Goal: Transaction & Acquisition: Purchase product/service

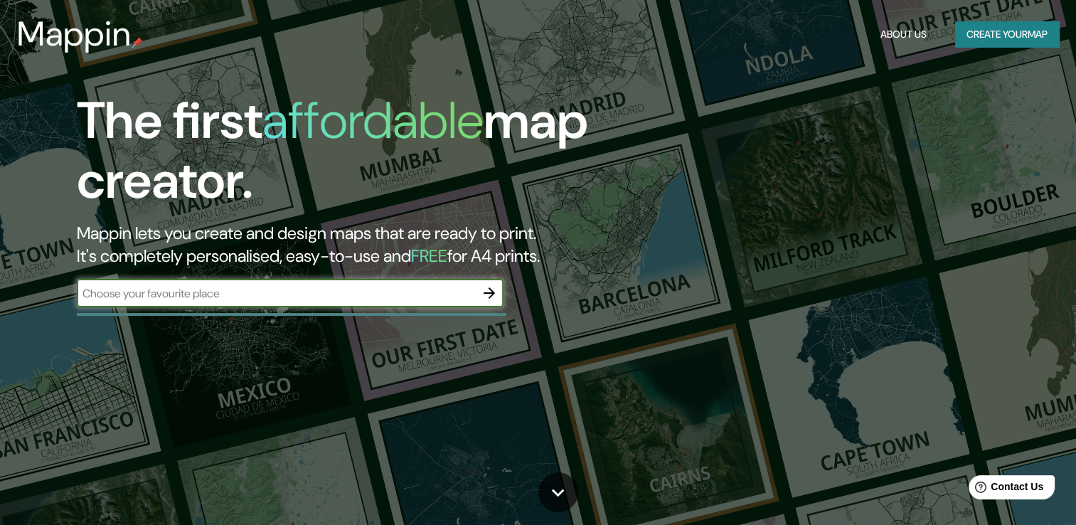
click at [497, 288] on icon "button" at bounding box center [489, 292] width 17 height 17
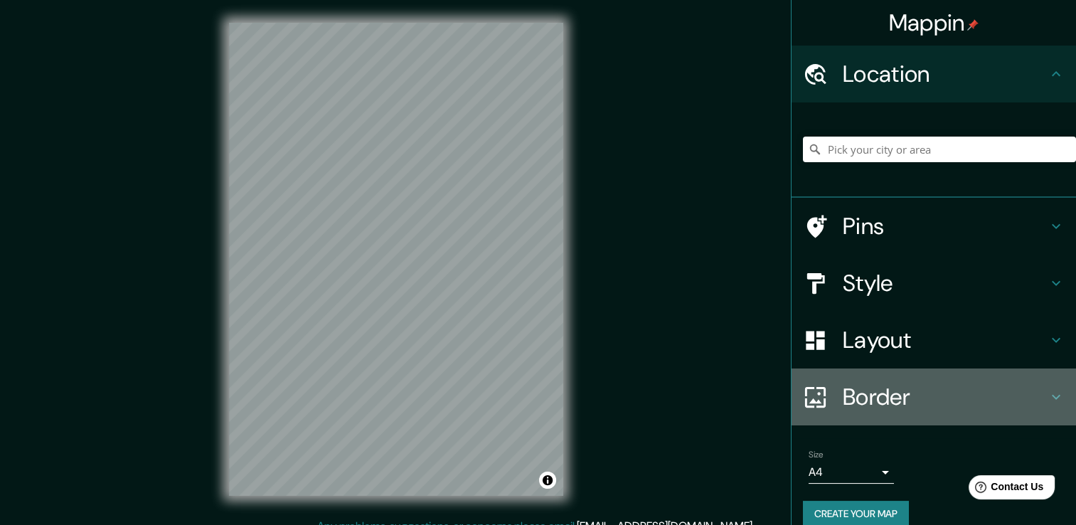
click at [948, 378] on div "Border" at bounding box center [933, 396] width 284 height 57
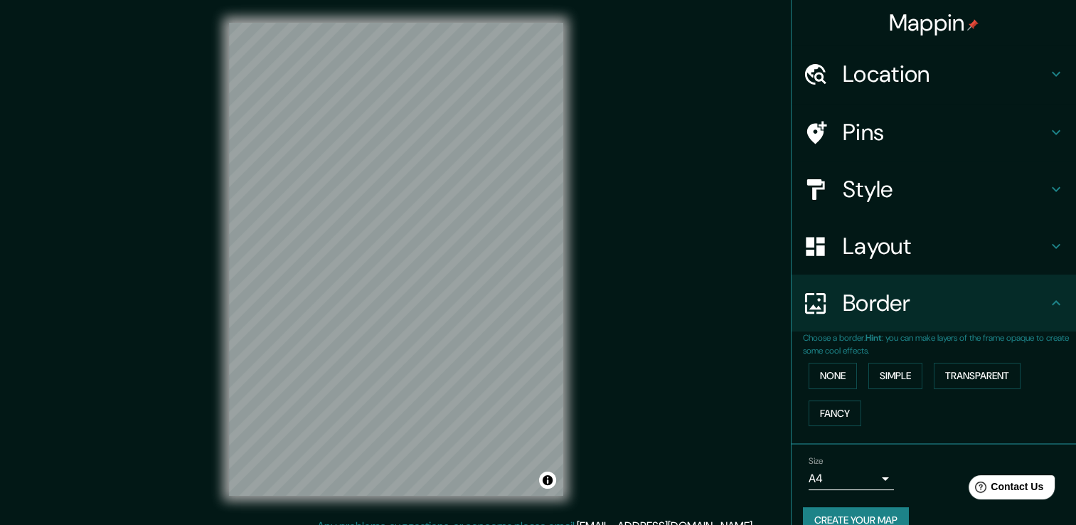
click at [873, 323] on div "Border" at bounding box center [933, 302] width 284 height 57
click at [891, 87] on h4 "Location" at bounding box center [944, 74] width 205 height 28
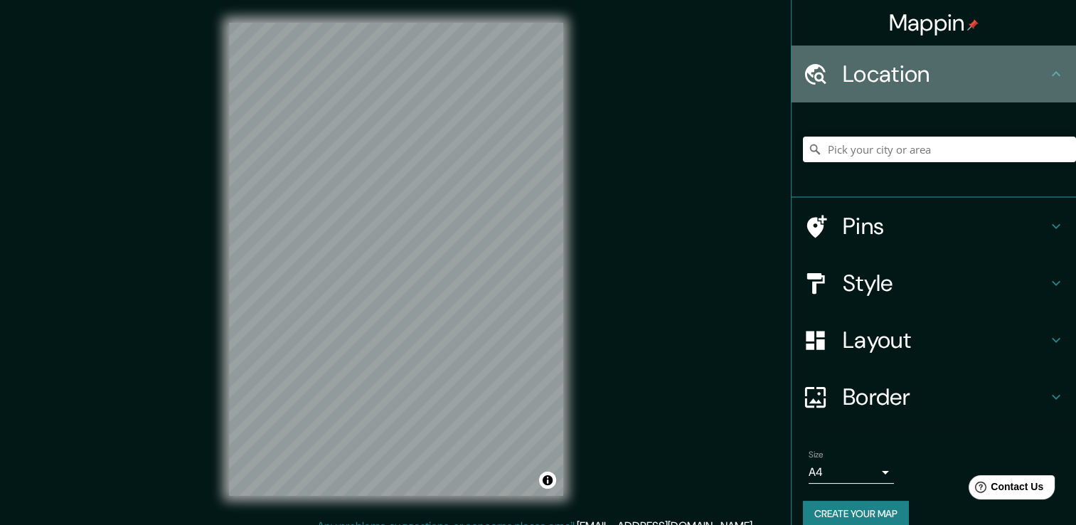
click at [935, 92] on div "Location" at bounding box center [933, 73] width 284 height 57
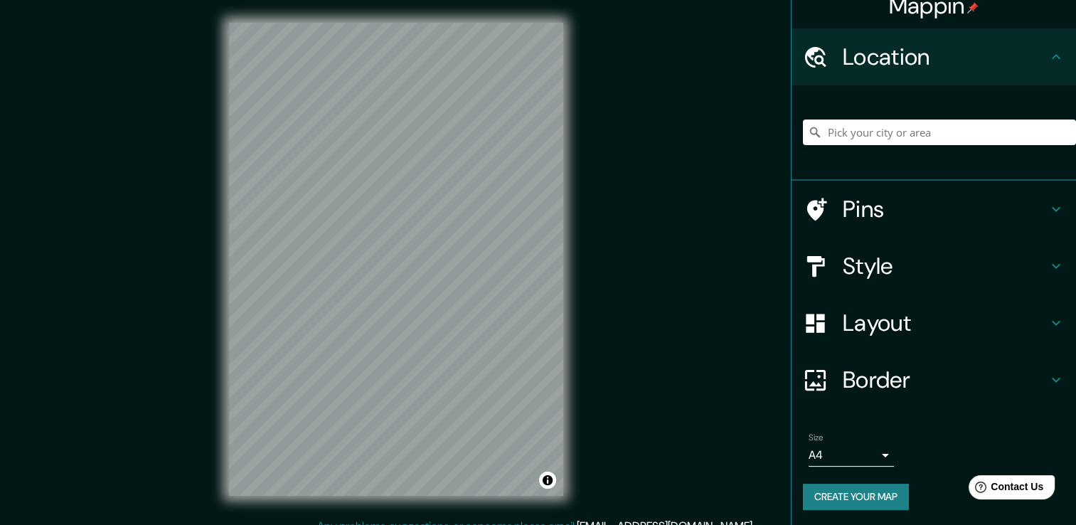
scroll to position [18, 0]
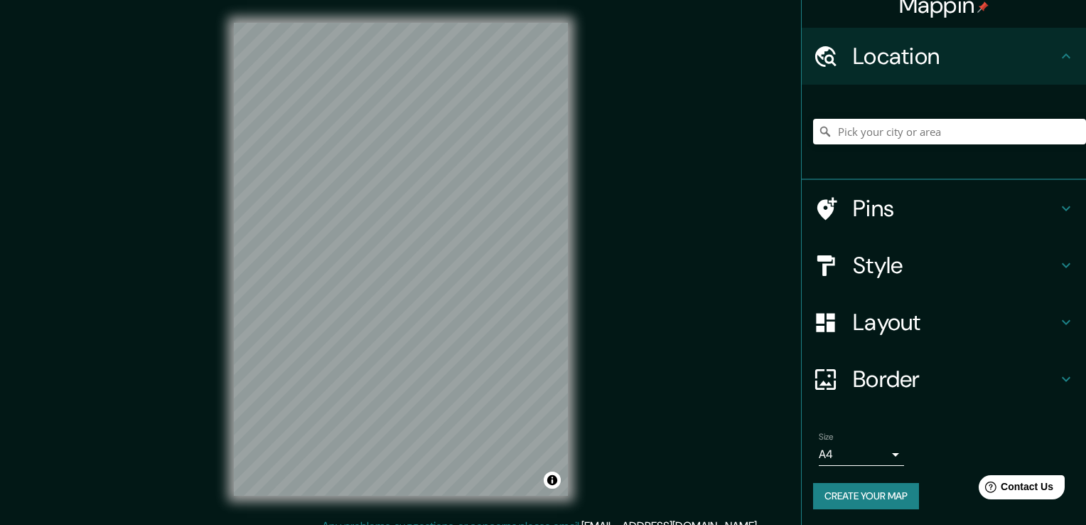
click at [864, 459] on body "Mappin Location Pins Style Layout Border Choose a border. Hint : you can make l…" at bounding box center [543, 262] width 1086 height 525
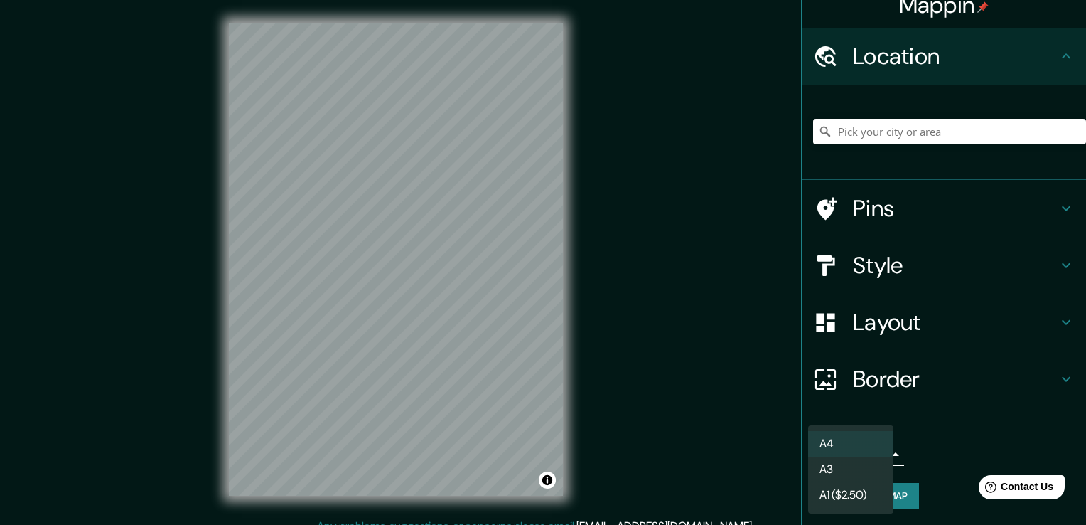
click at [856, 468] on li "A3" at bounding box center [850, 469] width 85 height 26
type input "a4"
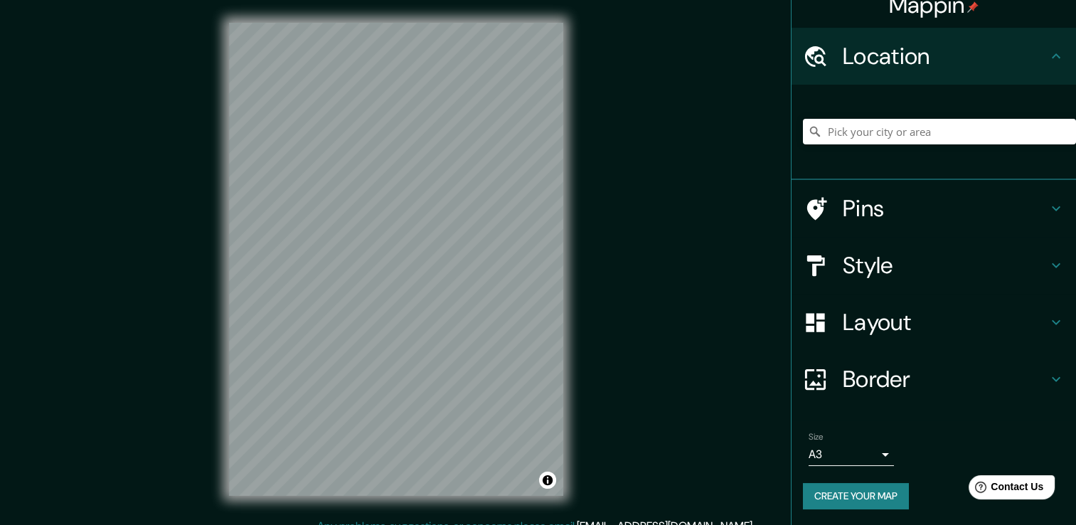
click at [580, 372] on div "© Mapbox © OpenStreetMap Improve this map" at bounding box center [396, 258] width 380 height 517
click at [586, 127] on div "Mappin Location Pins Style Layout Border Choose a border. Hint : you can make l…" at bounding box center [538, 270] width 1076 height 540
click at [565, 104] on div "© Mapbox © OpenStreetMap Improve this map" at bounding box center [396, 258] width 380 height 517
click at [569, 235] on div "© Mapbox © OpenStreetMap Improve this map" at bounding box center [396, 258] width 380 height 517
click at [583, 265] on div "© Mapbox © OpenStreetMap Improve this map" at bounding box center [396, 258] width 380 height 517
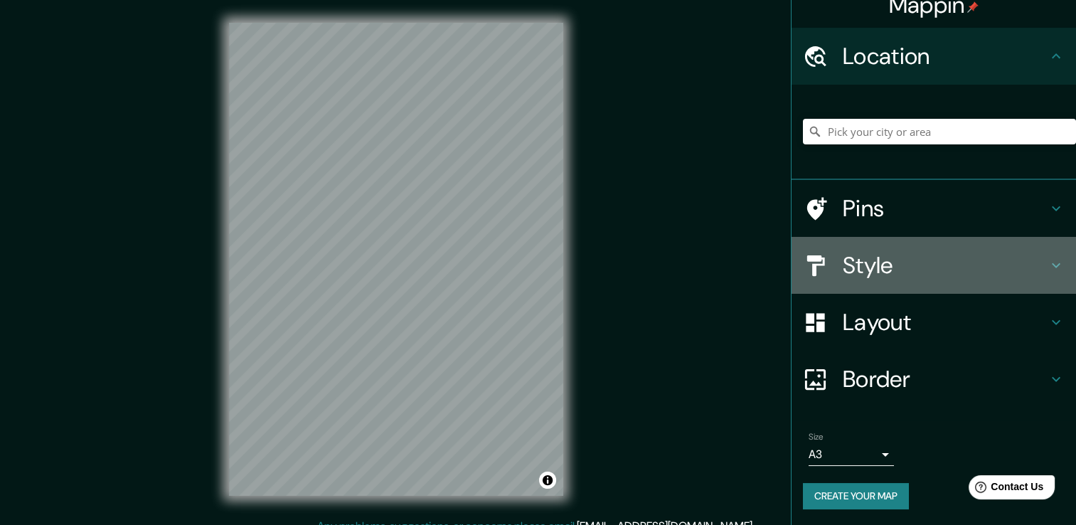
click at [1024, 252] on h4 "Style" at bounding box center [944, 265] width 205 height 28
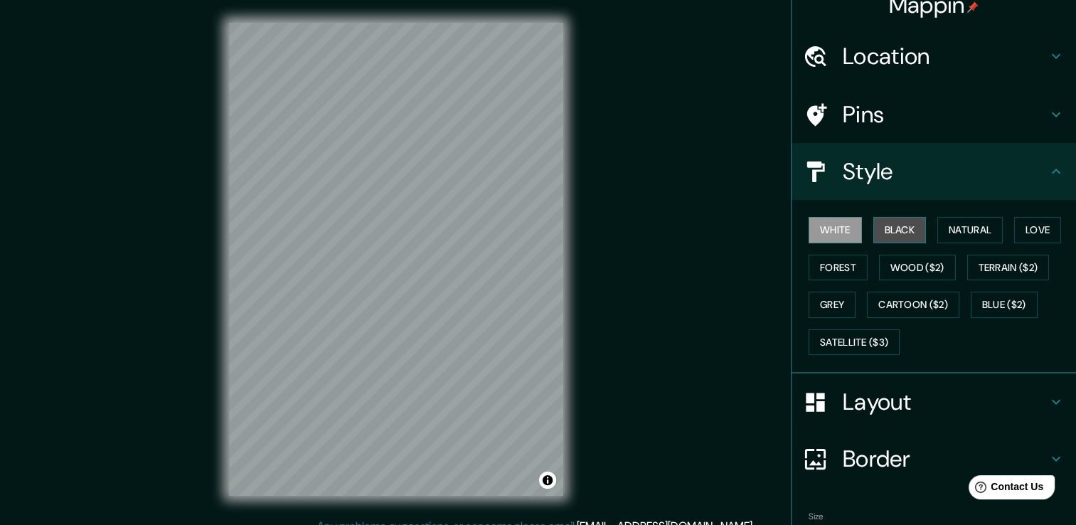
click at [892, 226] on button "Black" at bounding box center [899, 230] width 53 height 26
click at [941, 226] on button "Natural" at bounding box center [969, 230] width 65 height 26
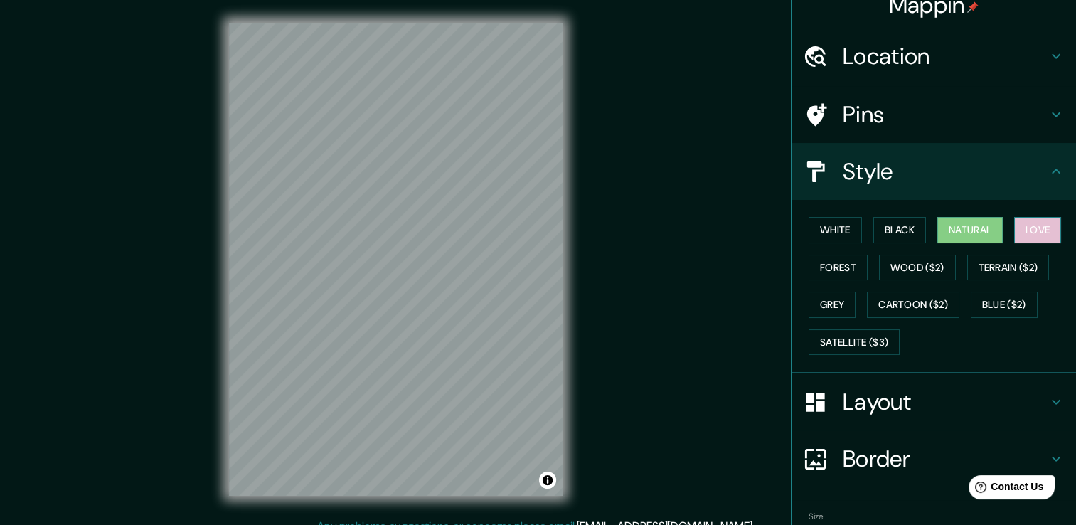
click at [1029, 225] on button "Love" at bounding box center [1037, 230] width 47 height 26
click at [825, 255] on button "Forest" at bounding box center [837, 267] width 59 height 26
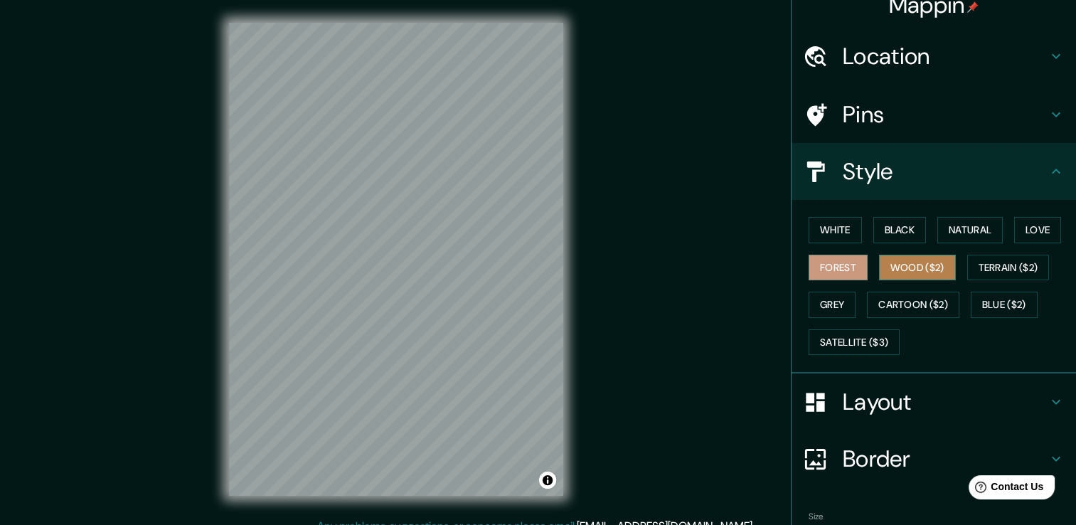
click at [903, 260] on button "Wood ($2)" at bounding box center [917, 267] width 77 height 26
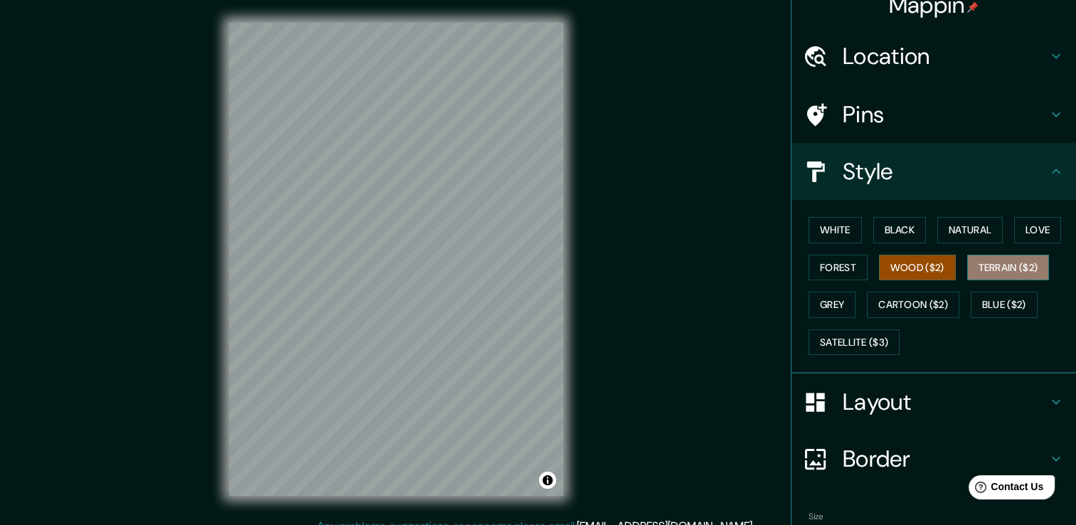
click at [990, 267] on button "Terrain ($2)" at bounding box center [1008, 267] width 82 height 26
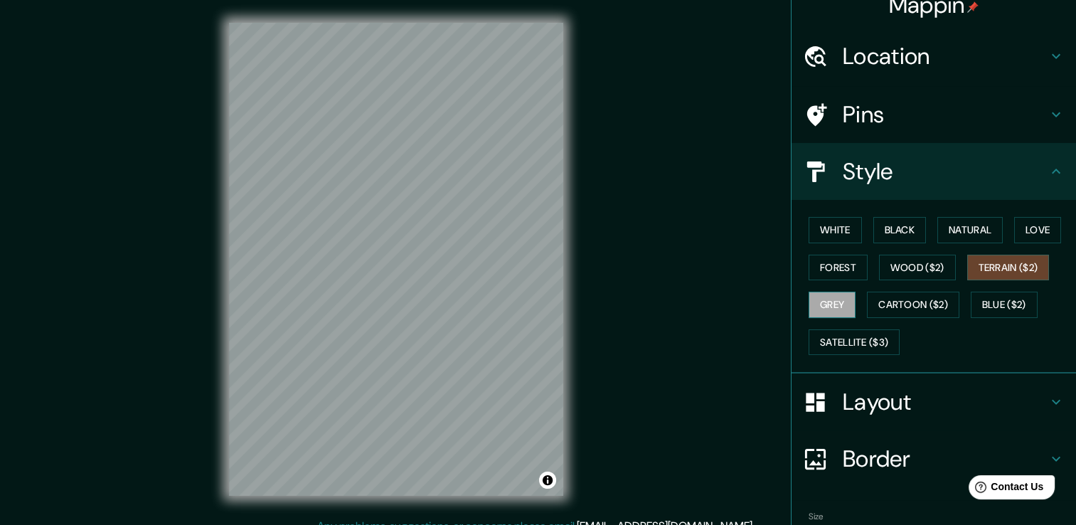
click at [823, 301] on button "Grey" at bounding box center [831, 304] width 47 height 26
click at [833, 223] on button "White" at bounding box center [834, 230] width 53 height 26
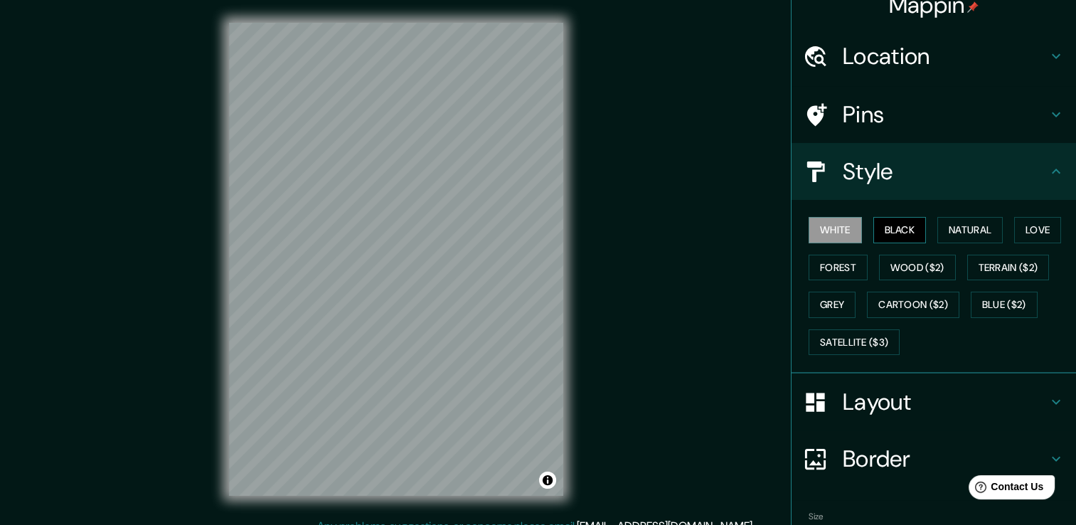
click at [906, 232] on button "Black" at bounding box center [899, 230] width 53 height 26
click at [834, 230] on button "White" at bounding box center [834, 230] width 53 height 26
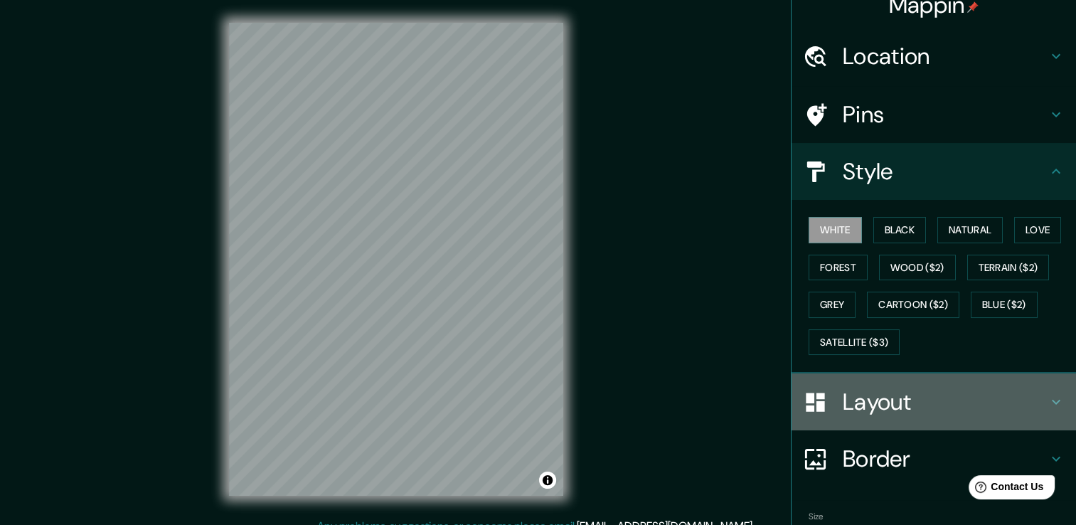
click at [966, 422] on div "Layout" at bounding box center [933, 401] width 284 height 57
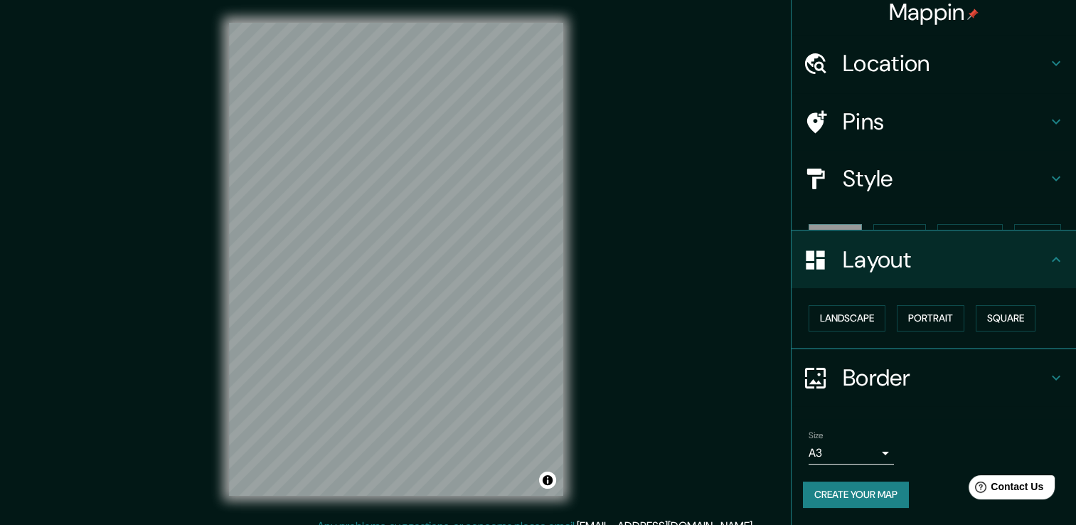
scroll to position [0, 0]
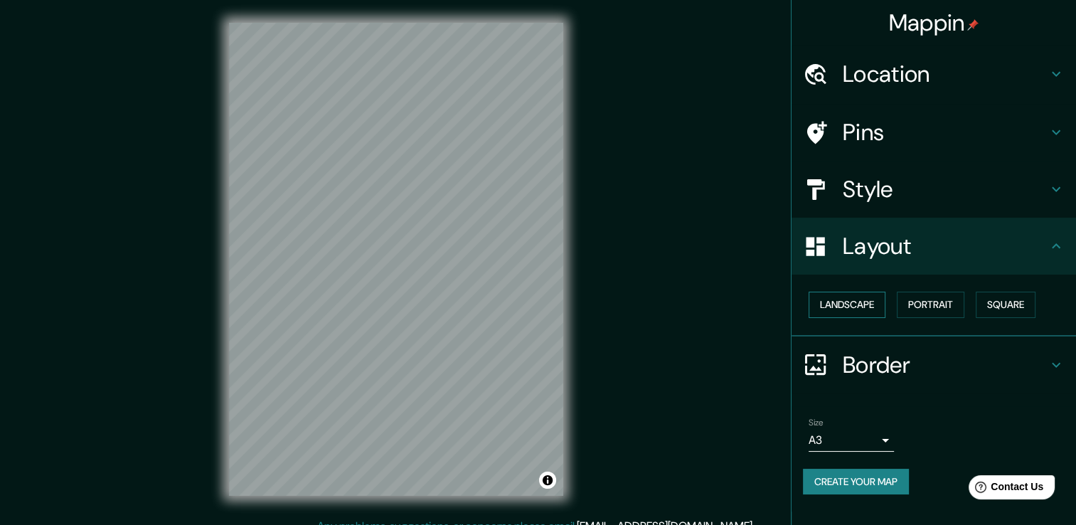
click at [873, 306] on button "Landscape" at bounding box center [846, 304] width 77 height 26
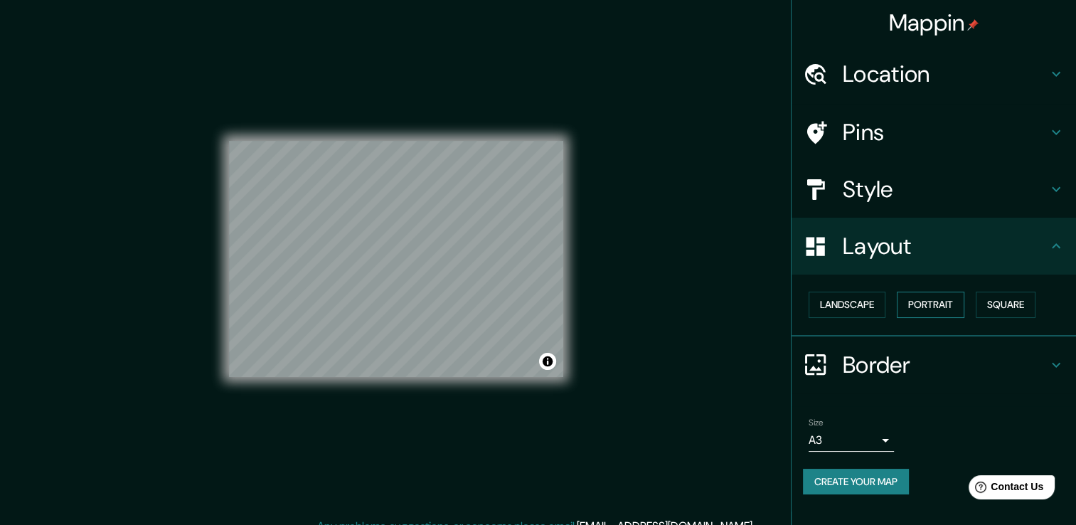
click at [931, 306] on button "Portrait" at bounding box center [930, 304] width 68 height 26
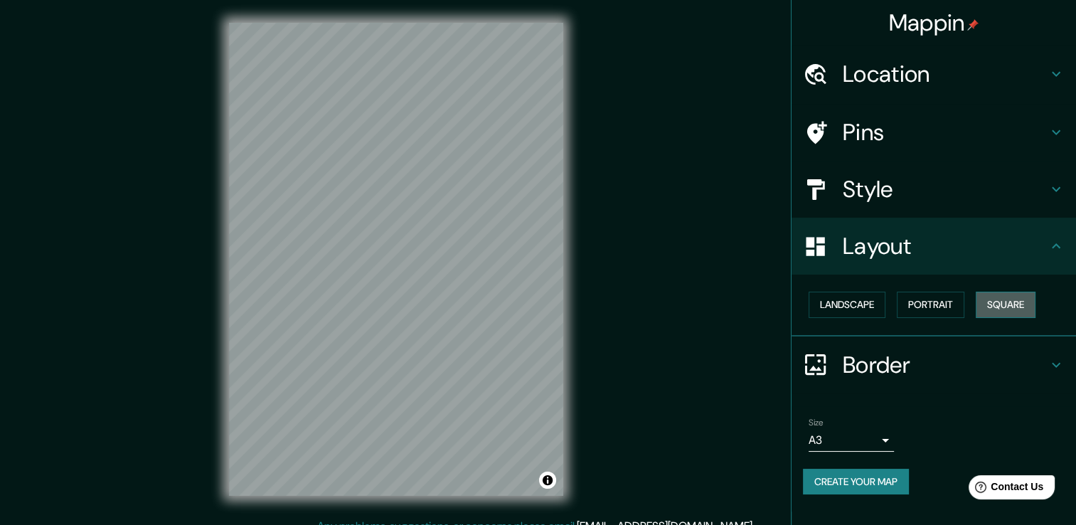
click at [1020, 303] on button "Square" at bounding box center [1005, 304] width 60 height 26
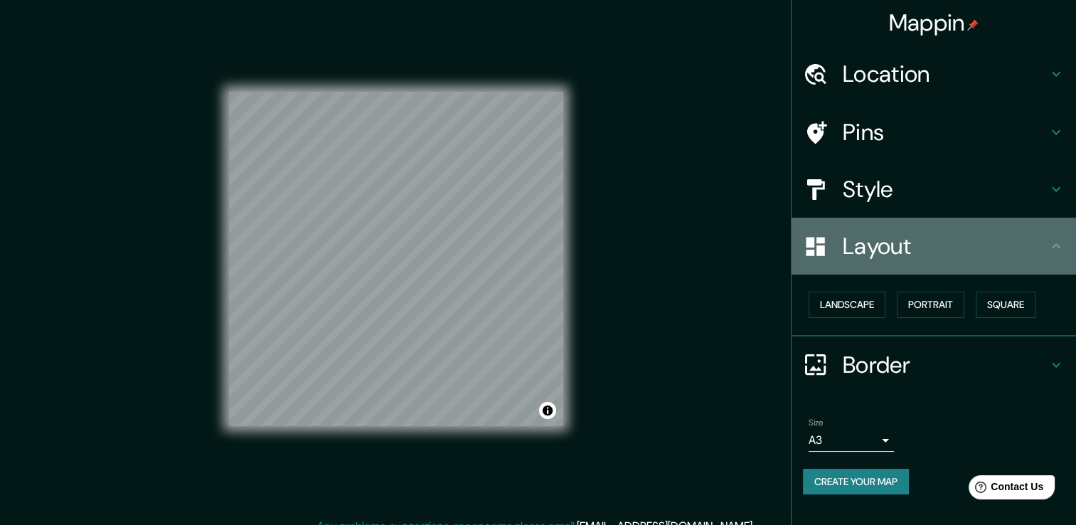
click at [1025, 254] on h4 "Layout" at bounding box center [944, 246] width 205 height 28
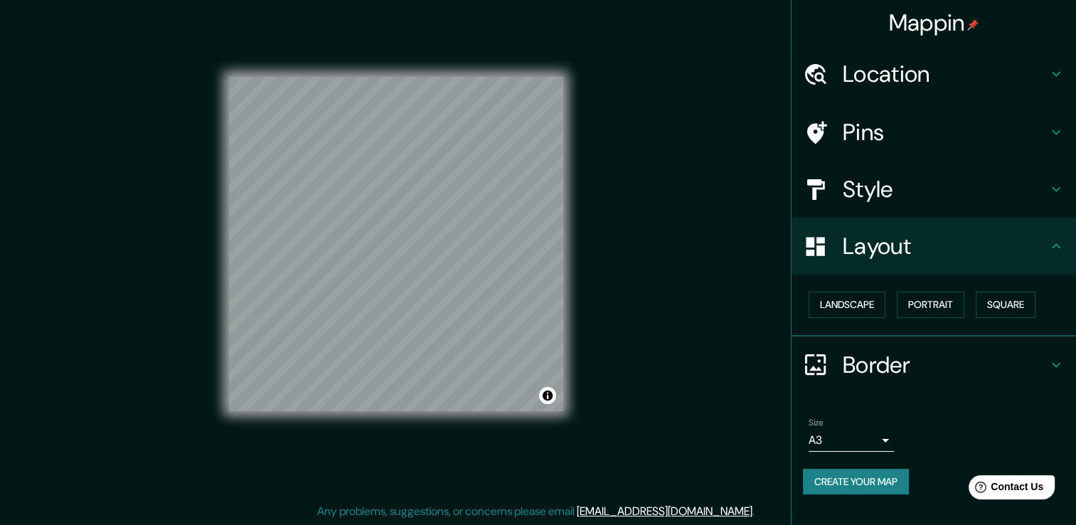
scroll to position [16, 0]
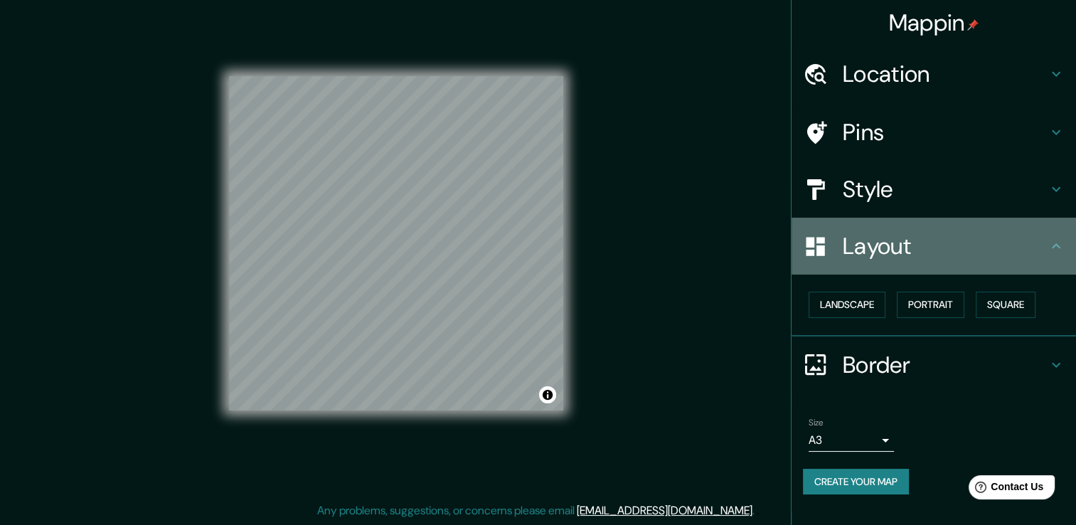
click at [997, 247] on h4 "Layout" at bounding box center [944, 246] width 205 height 28
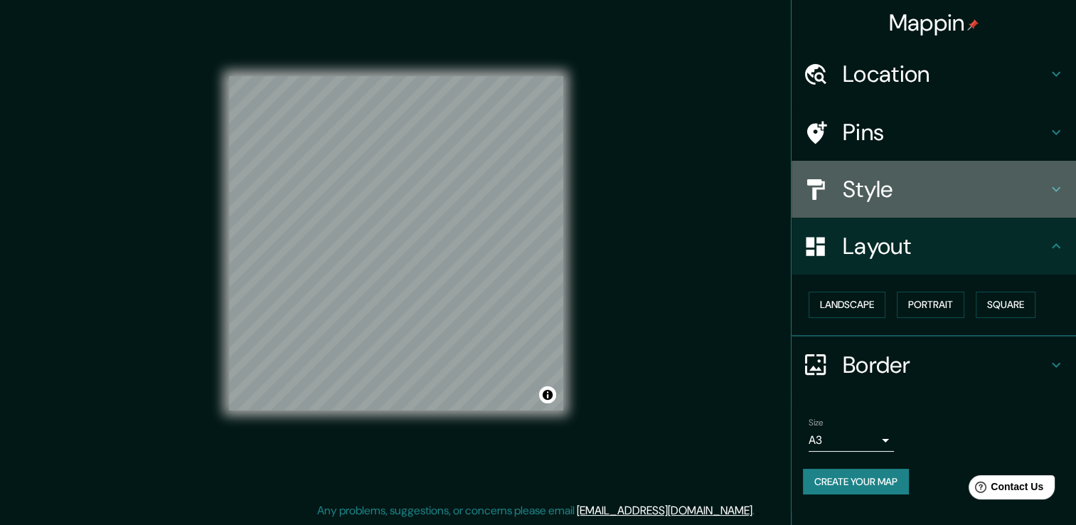
click at [955, 161] on div "Style" at bounding box center [933, 189] width 284 height 57
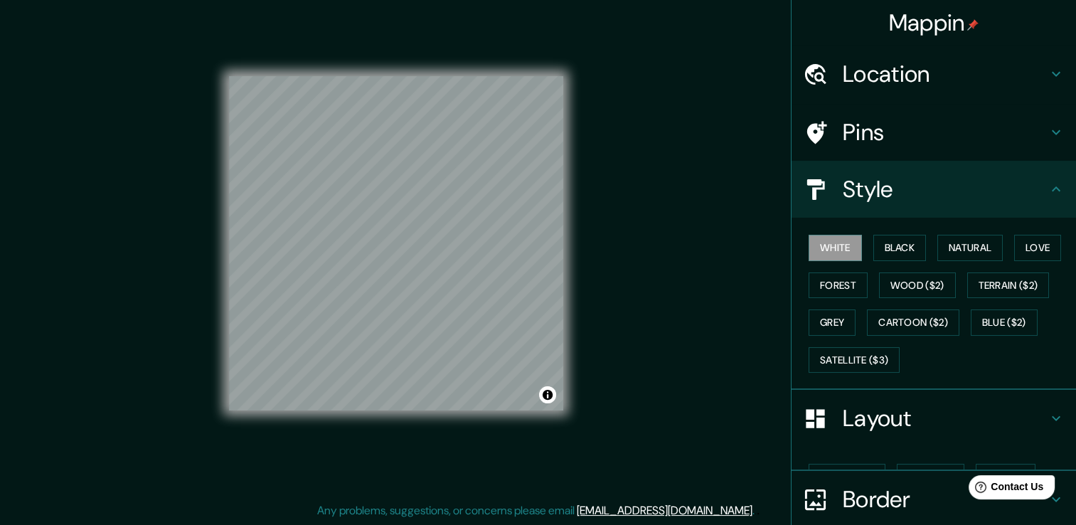
click at [961, 126] on h4 "Pins" at bounding box center [944, 132] width 205 height 28
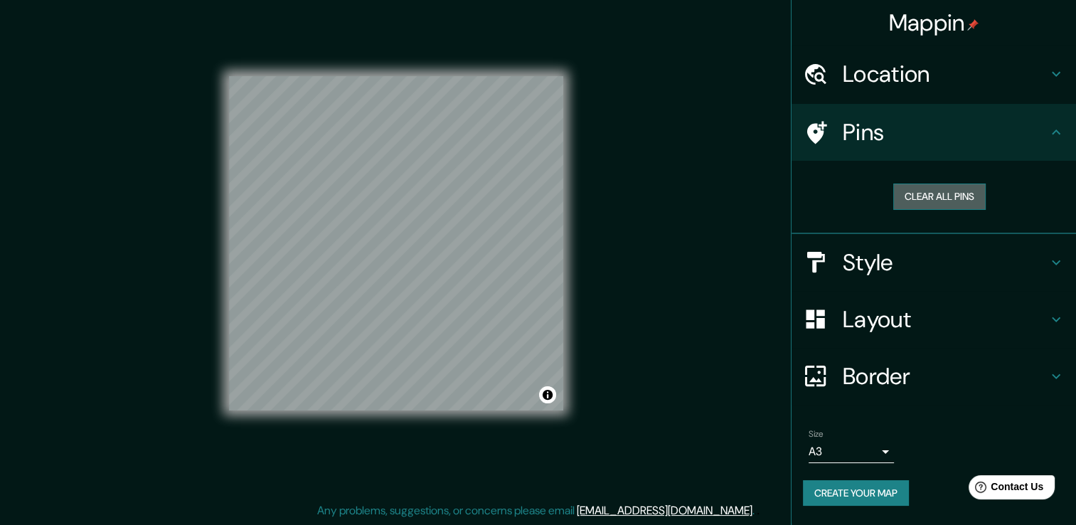
click at [964, 198] on button "Clear all pins" at bounding box center [939, 196] width 92 height 26
click at [945, 195] on button "Clear all pins" at bounding box center [939, 196] width 92 height 26
click at [894, 489] on button "Create your map" at bounding box center [856, 493] width 106 height 26
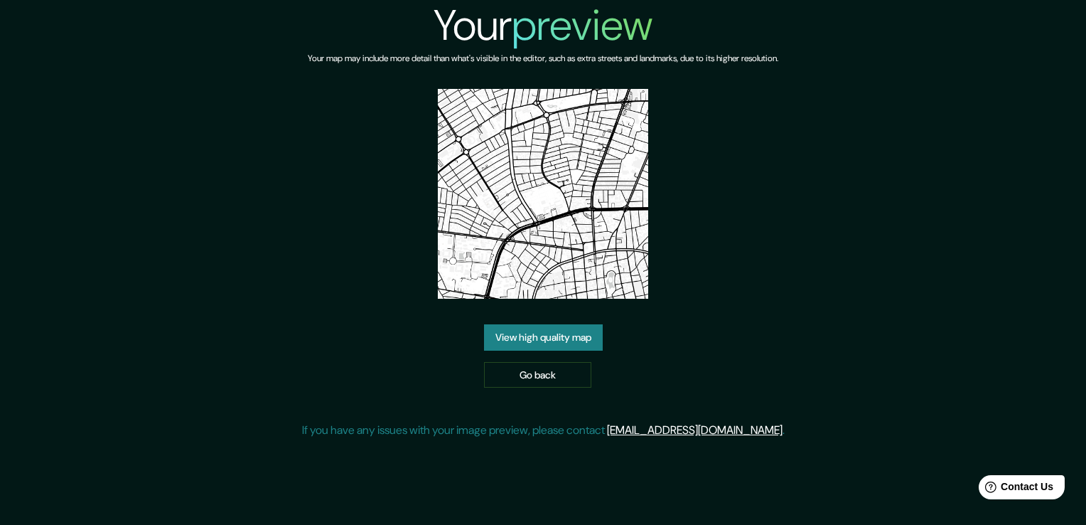
drag, startPoint x: 671, startPoint y: 171, endPoint x: 611, endPoint y: 250, distance: 99.0
click at [671, 171] on div "Your preview Your map may include more detail than what's visible in the editor…" at bounding box center [543, 225] width 483 height 450
click at [554, 332] on link "View high quality map" at bounding box center [543, 337] width 119 height 26
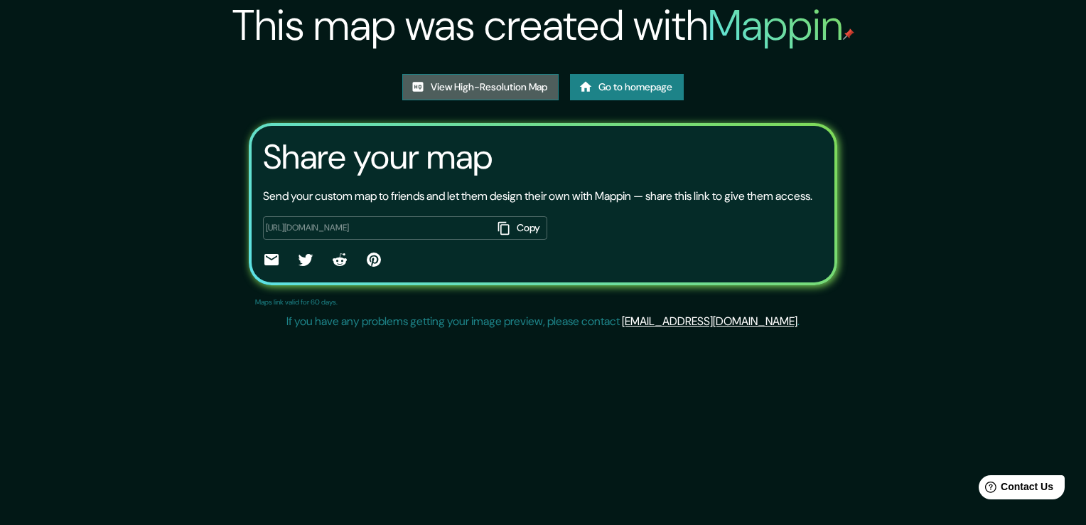
click at [537, 90] on link "View High-Resolution Map" at bounding box center [480, 87] width 156 height 26
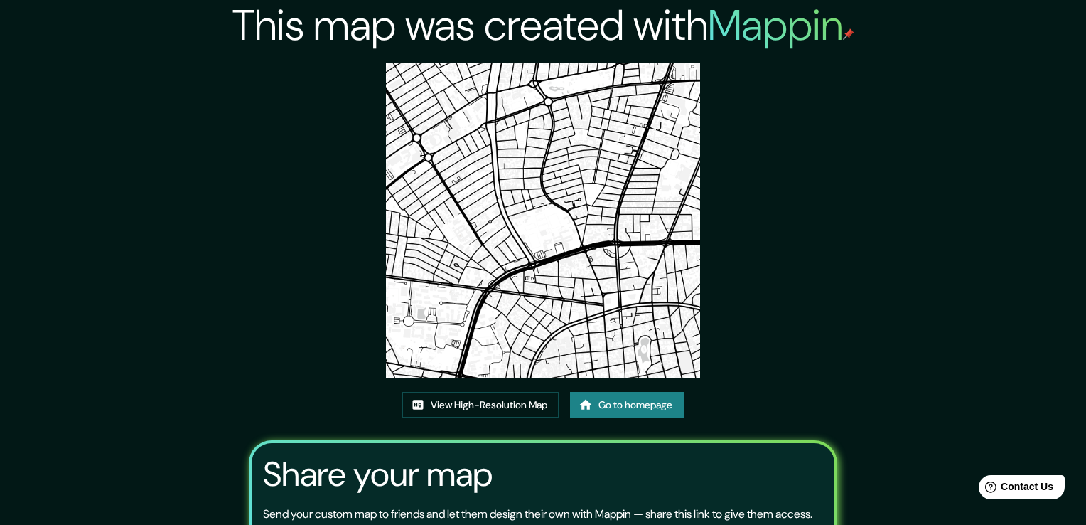
click at [506, 60] on div "This map was created with Mappin View High-Resolution Map Go to homepage Share …" at bounding box center [543, 326] width 622 height 653
